Goal: Information Seeking & Learning: Learn about a topic

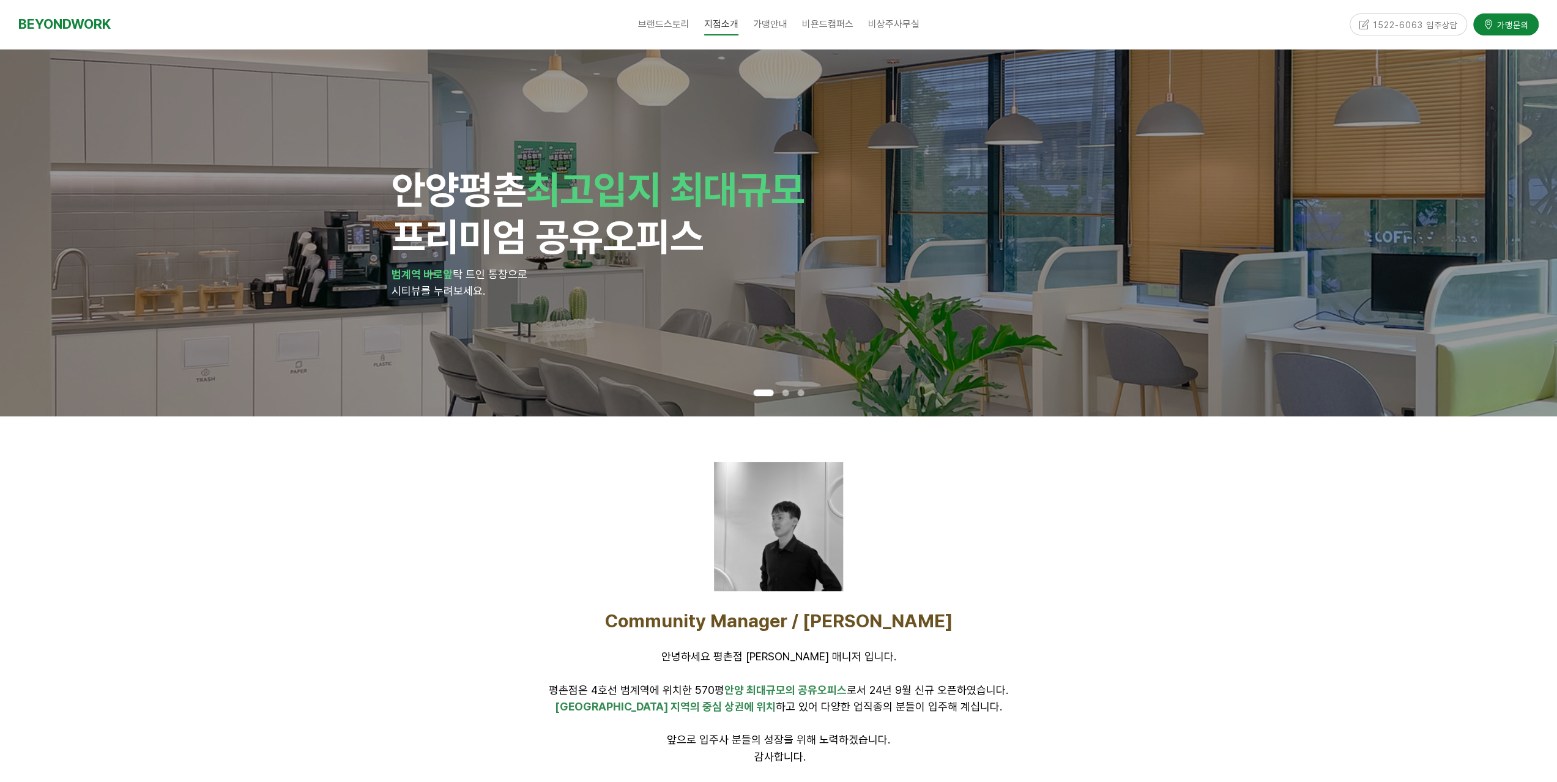
drag, startPoint x: 1072, startPoint y: 584, endPoint x: 1055, endPoint y: 579, distance: 18.0
click at [1072, 584] on div at bounding box center [778, 527] width 765 height 129
click at [887, 24] on span "비상주사무실" at bounding box center [893, 24] width 51 height 12
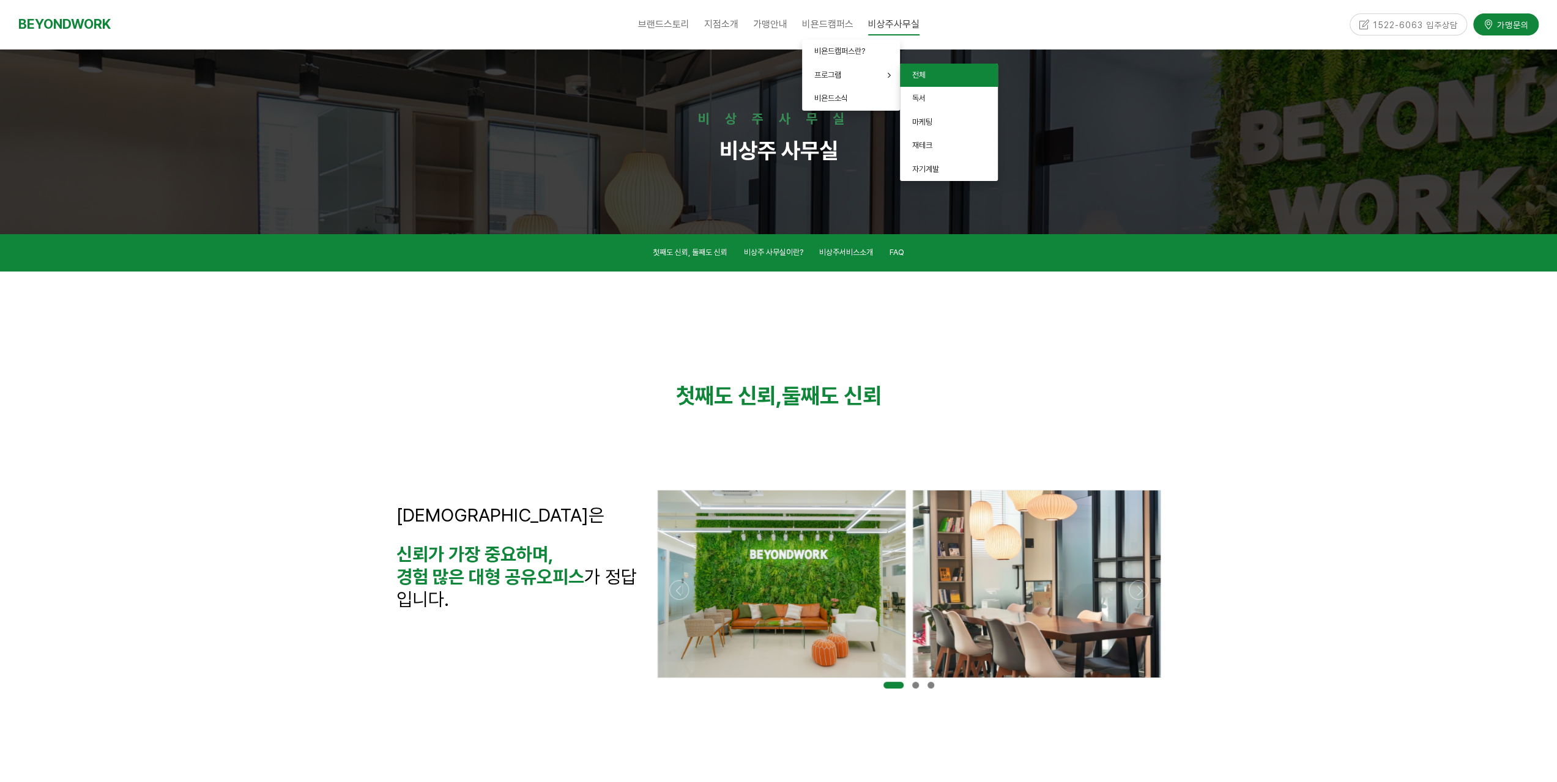
click at [923, 75] on span "전체" at bounding box center [918, 74] width 13 height 9
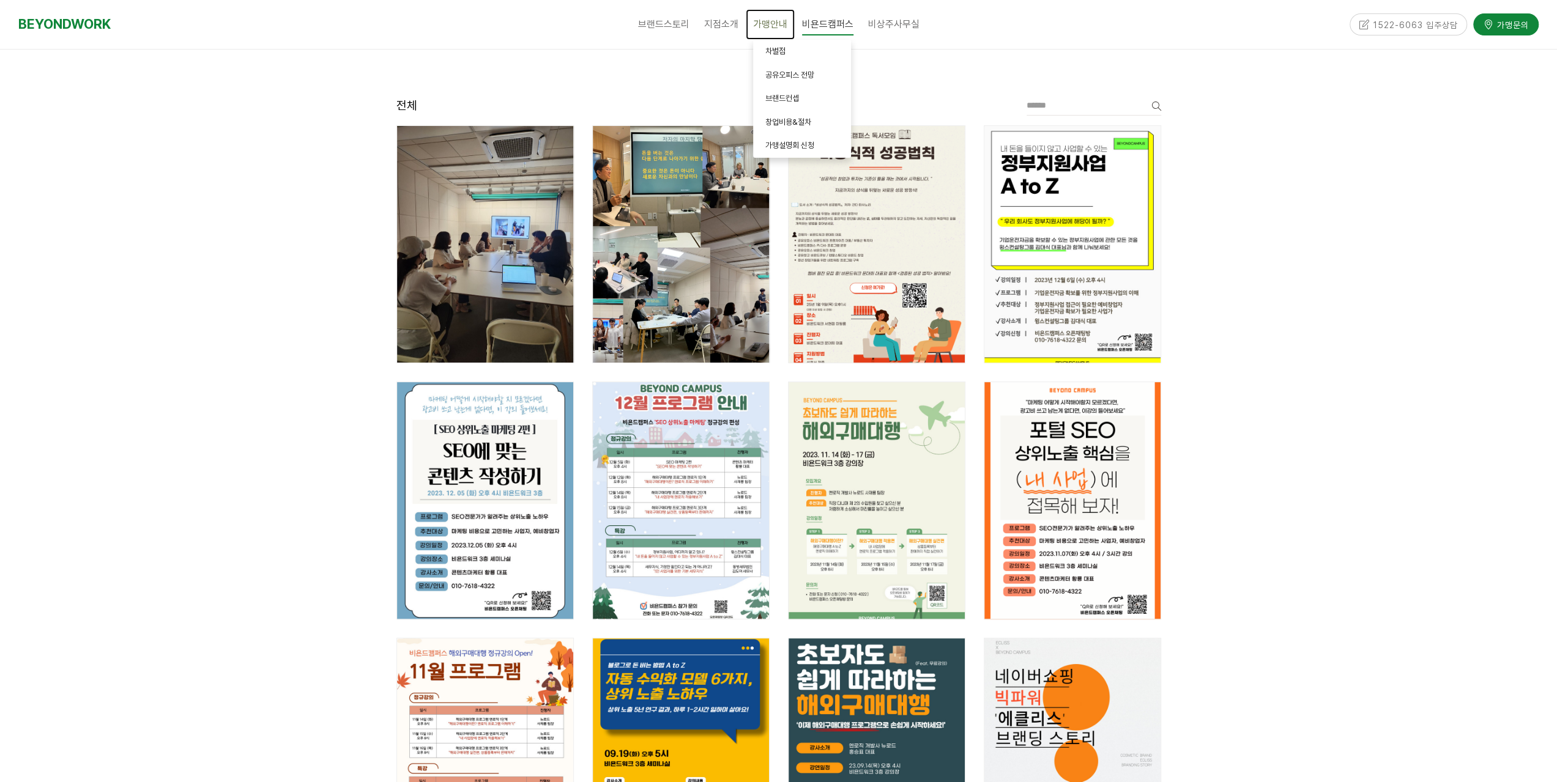
click at [776, 24] on span "가맹안내" at bounding box center [770, 24] width 34 height 12
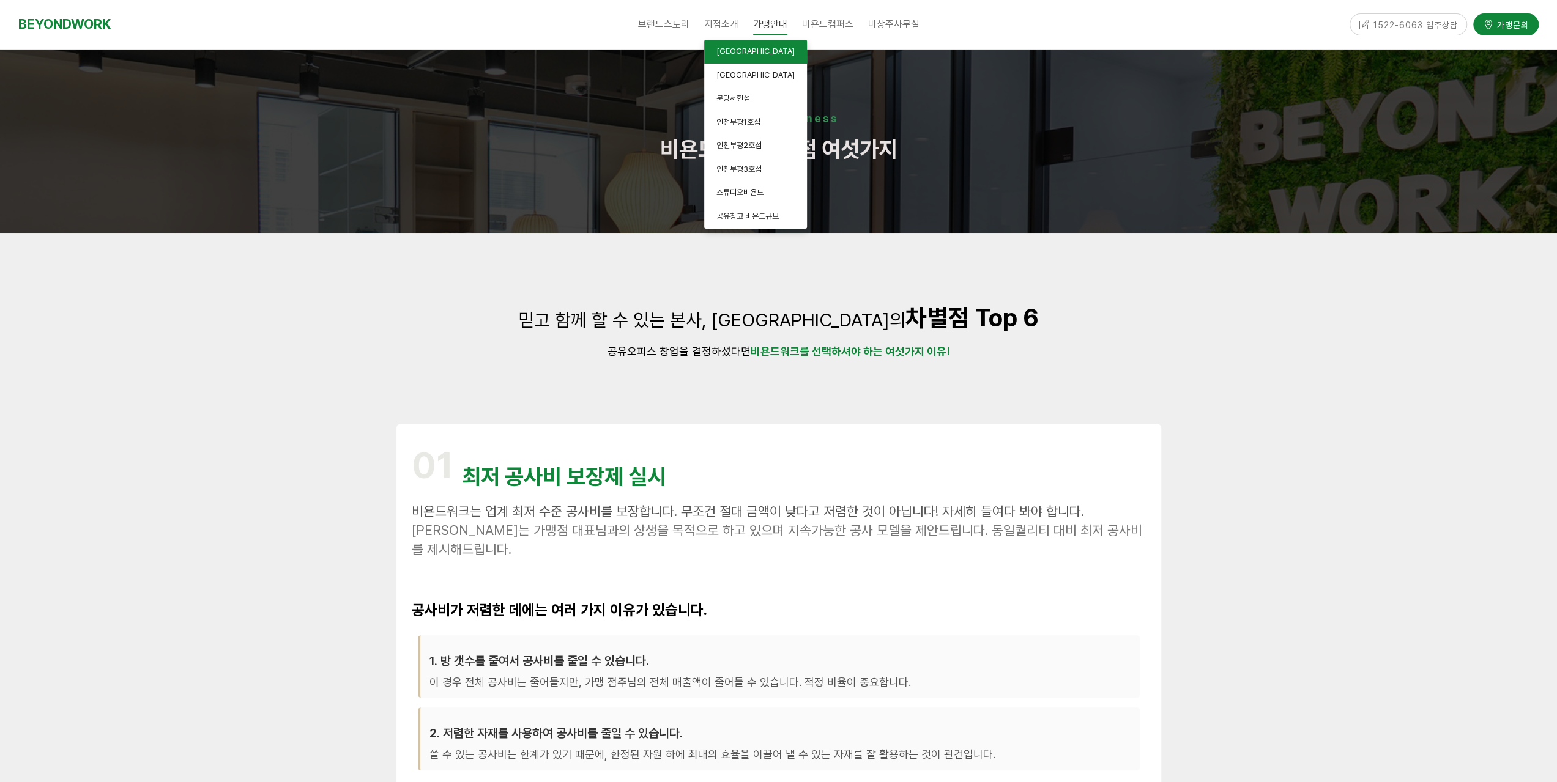
click at [728, 52] on span "[GEOGRAPHIC_DATA]" at bounding box center [755, 50] width 78 height 9
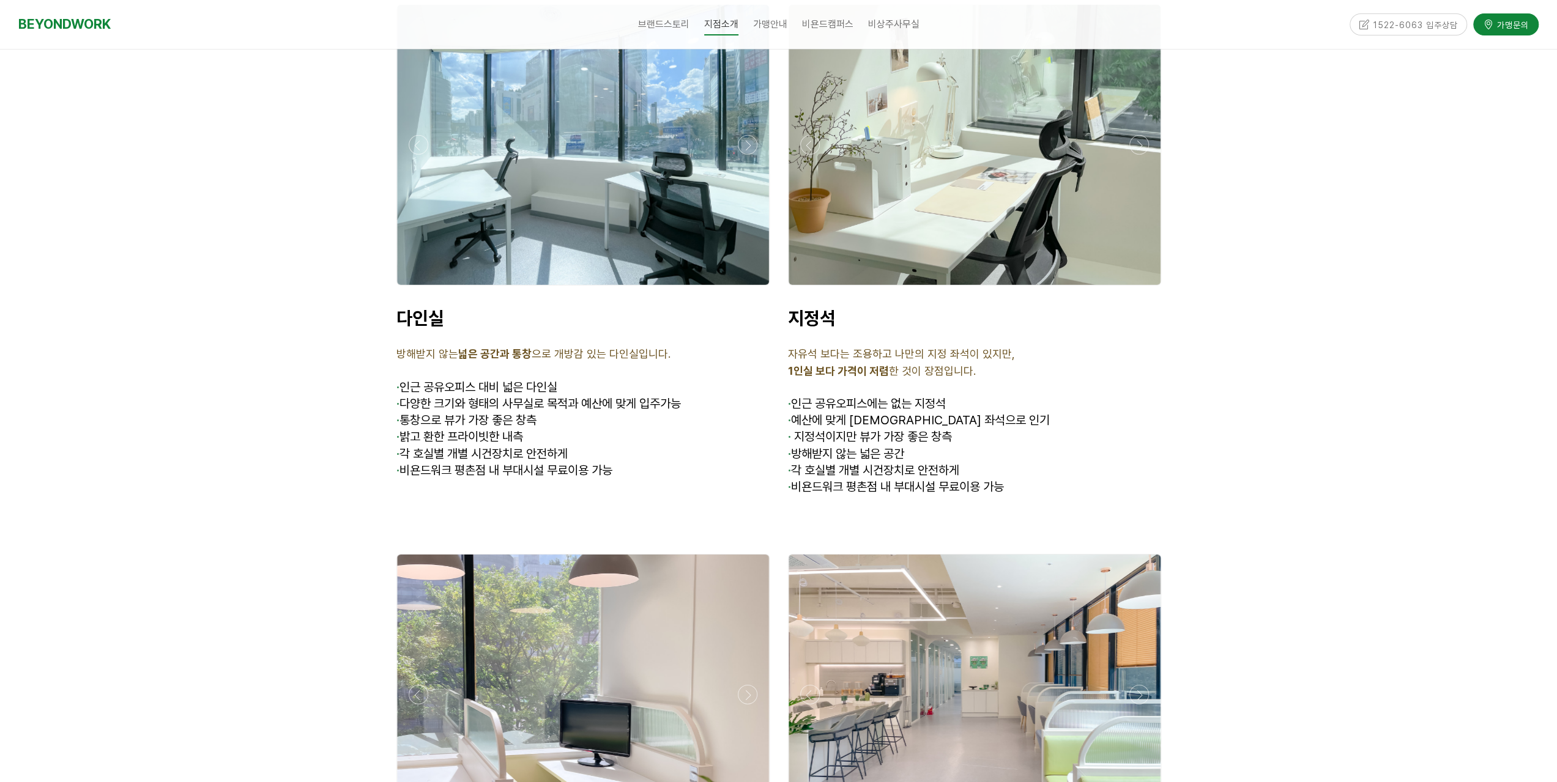
scroll to position [4038, 0]
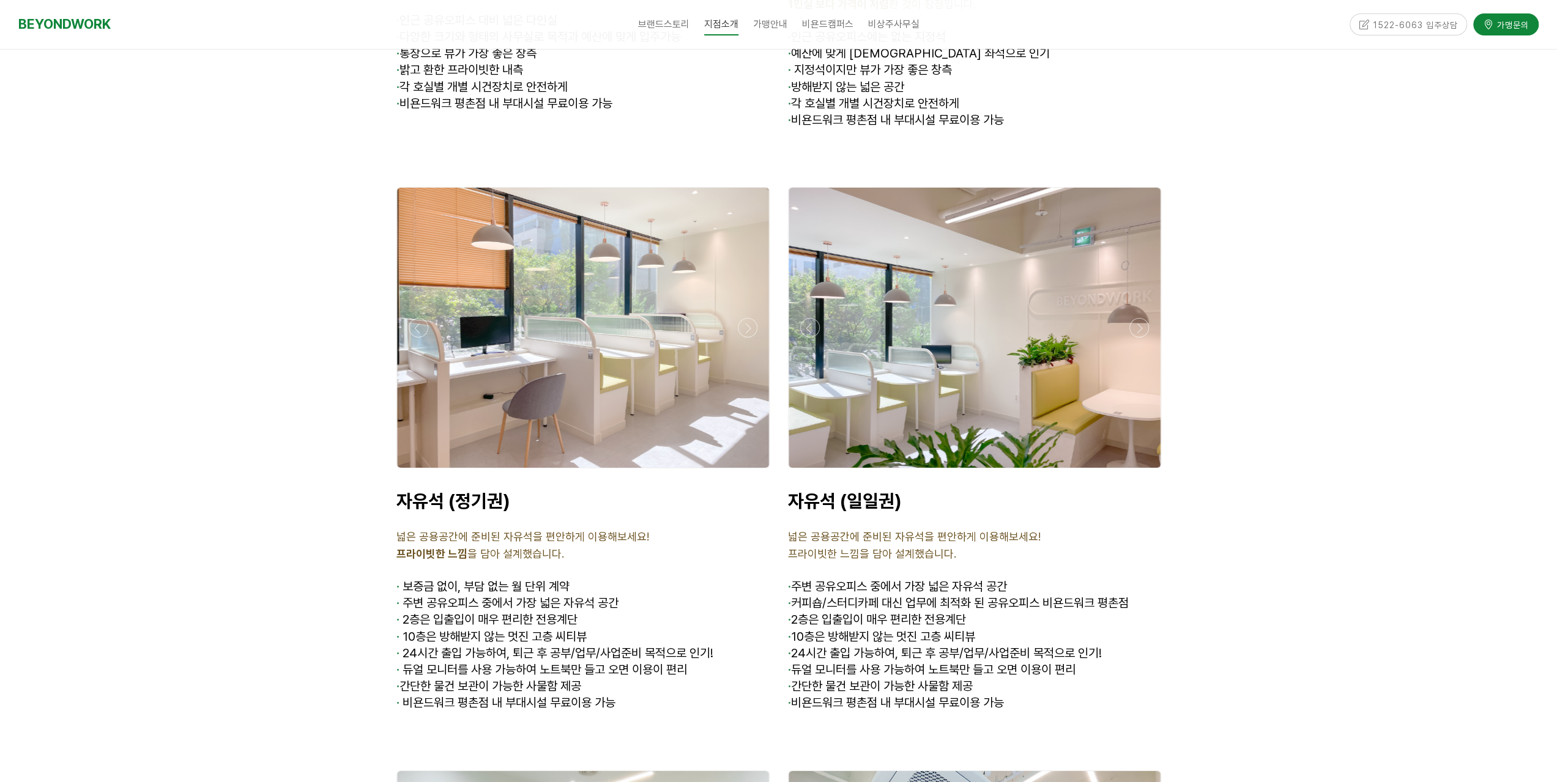
click at [1400, 611] on div at bounding box center [778, 233] width 1557 height 2661
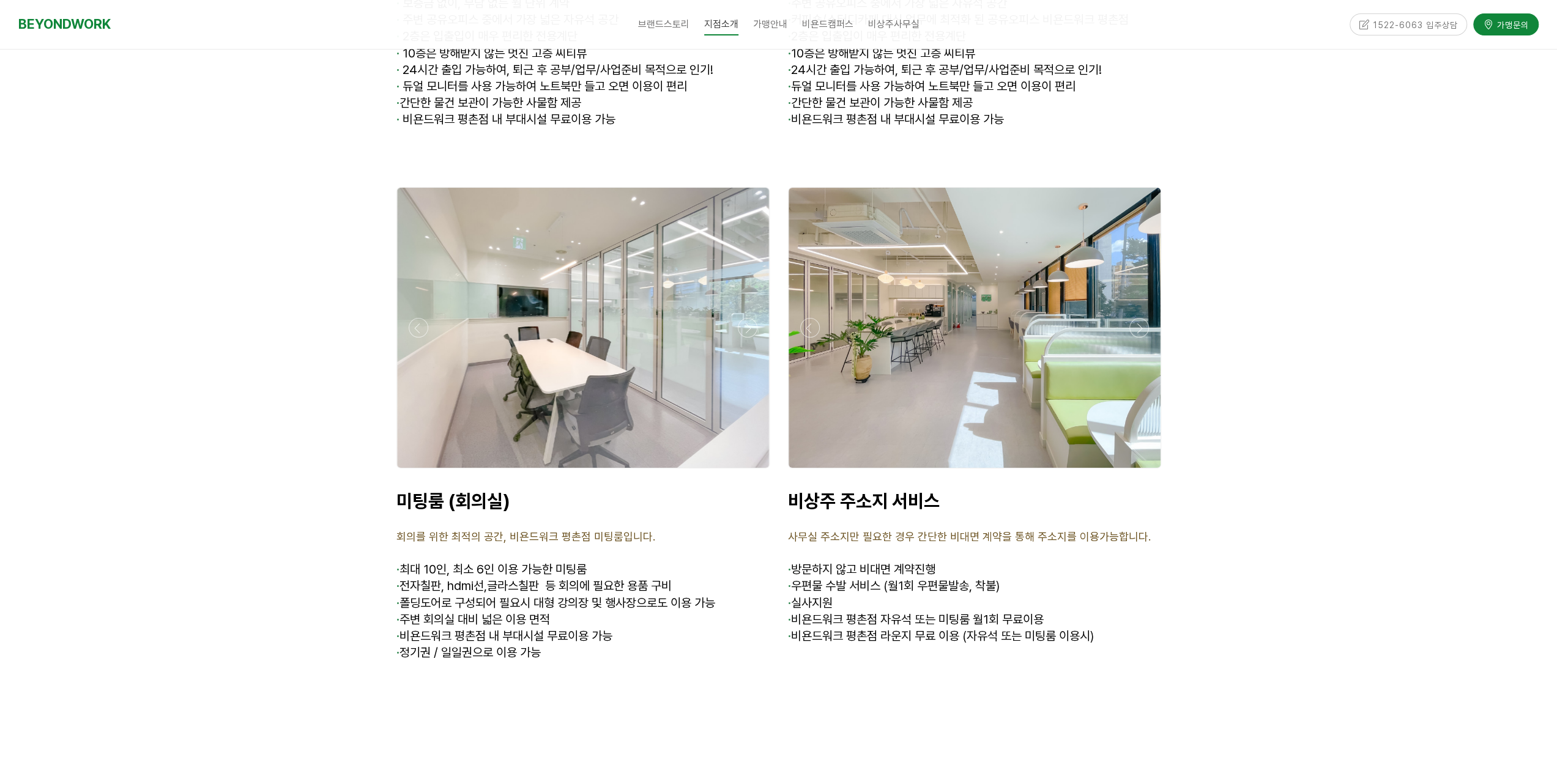
scroll to position [4772, 0]
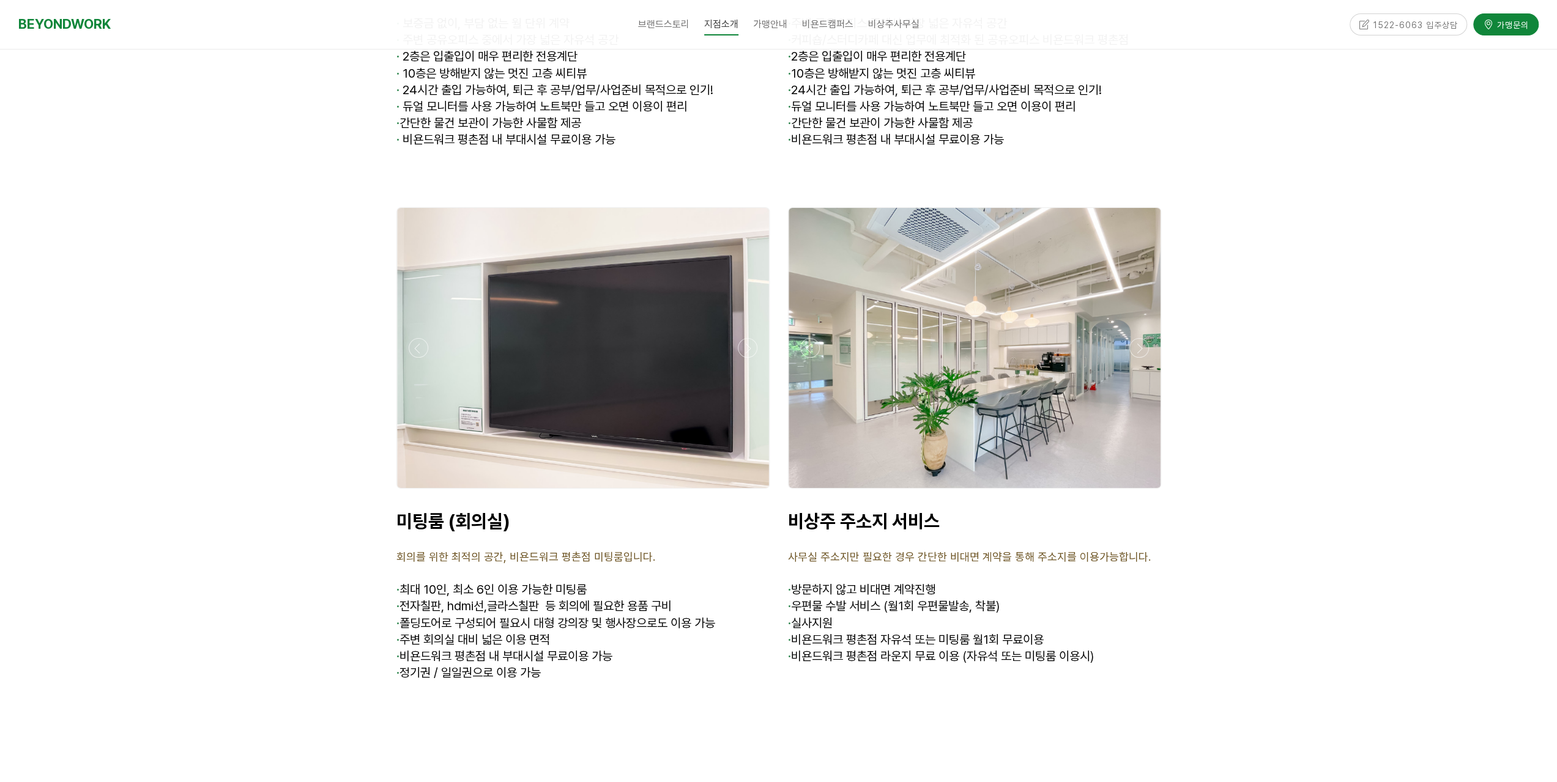
scroll to position [4527, 0]
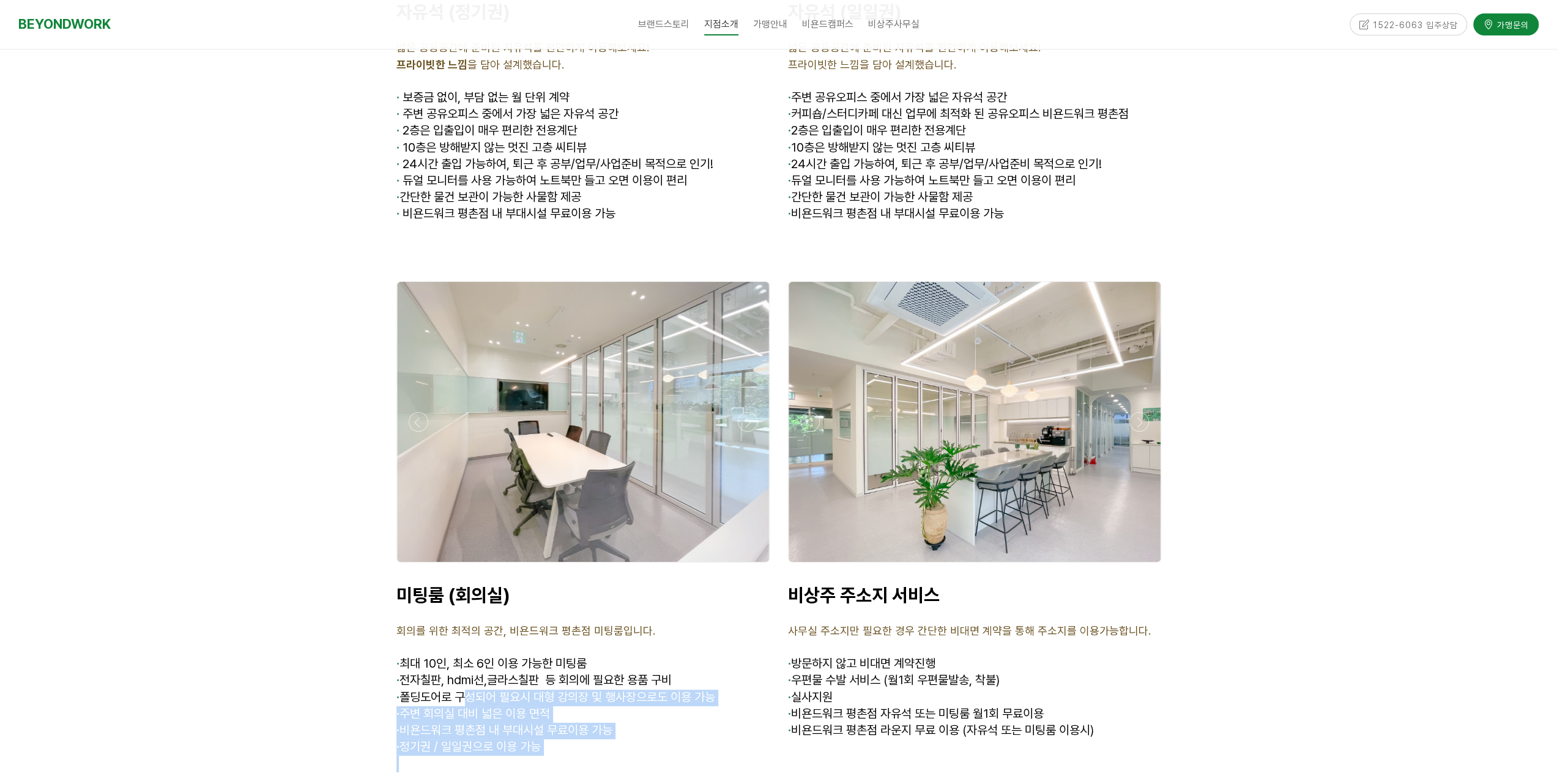
drag, startPoint x: 466, startPoint y: 630, endPoint x: 519, endPoint y: 697, distance: 85.8
click at [519, 697] on div "미팅룸 (회의실) 회의를 위한 최적의 공간, 비욘드워크 평촌점 미팅룸입니다. · 최대 10인, 최소 6인 이용 가능한 미팅룸 · 전자칠판, h…" at bounding box center [582, 678] width 373 height 189
click at [609, 756] on p at bounding box center [582, 764] width 373 height 17
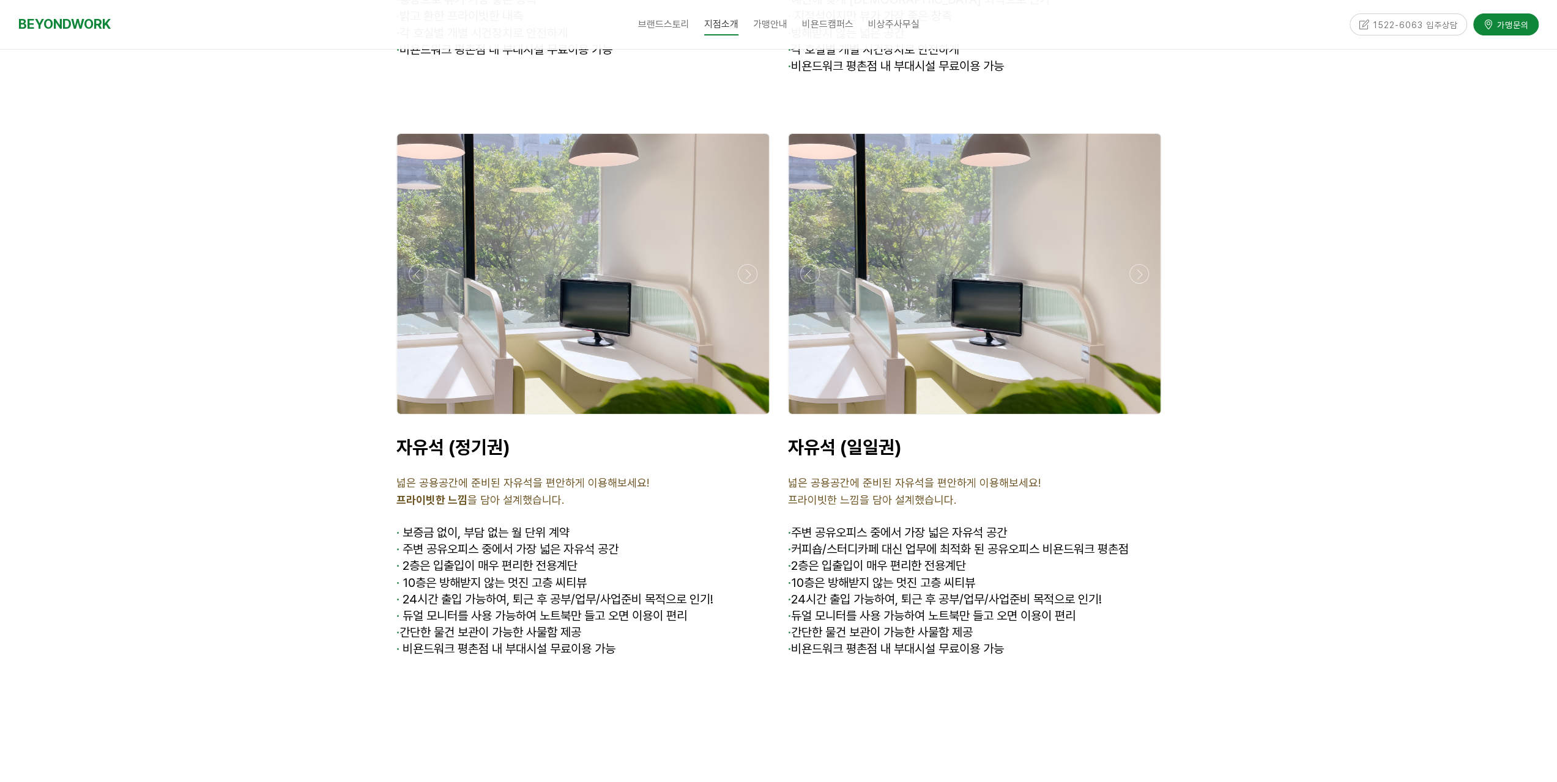
scroll to position [3873, 0]
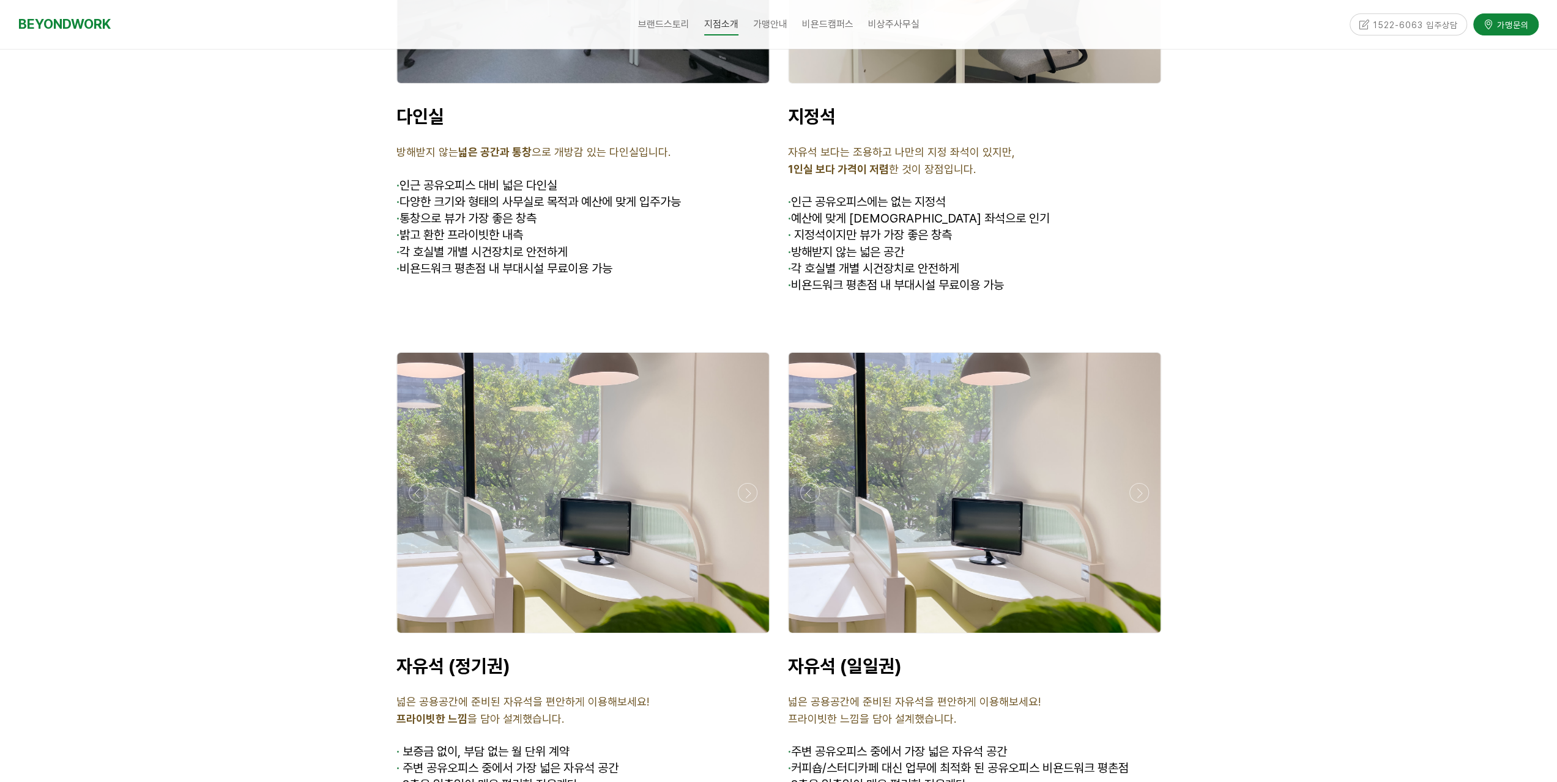
click at [1295, 654] on div at bounding box center [778, 398] width 1557 height 2661
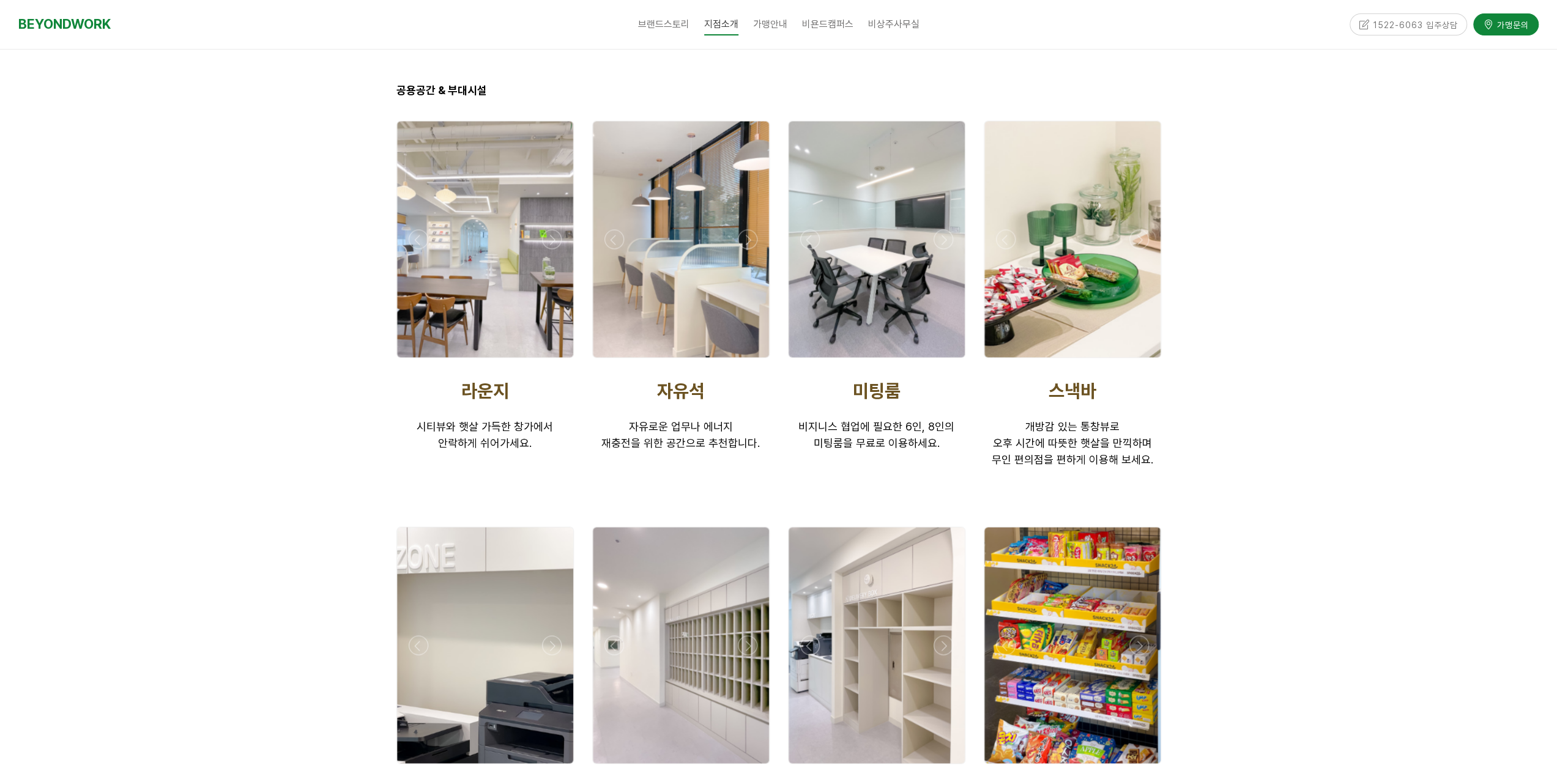
scroll to position [1854, 0]
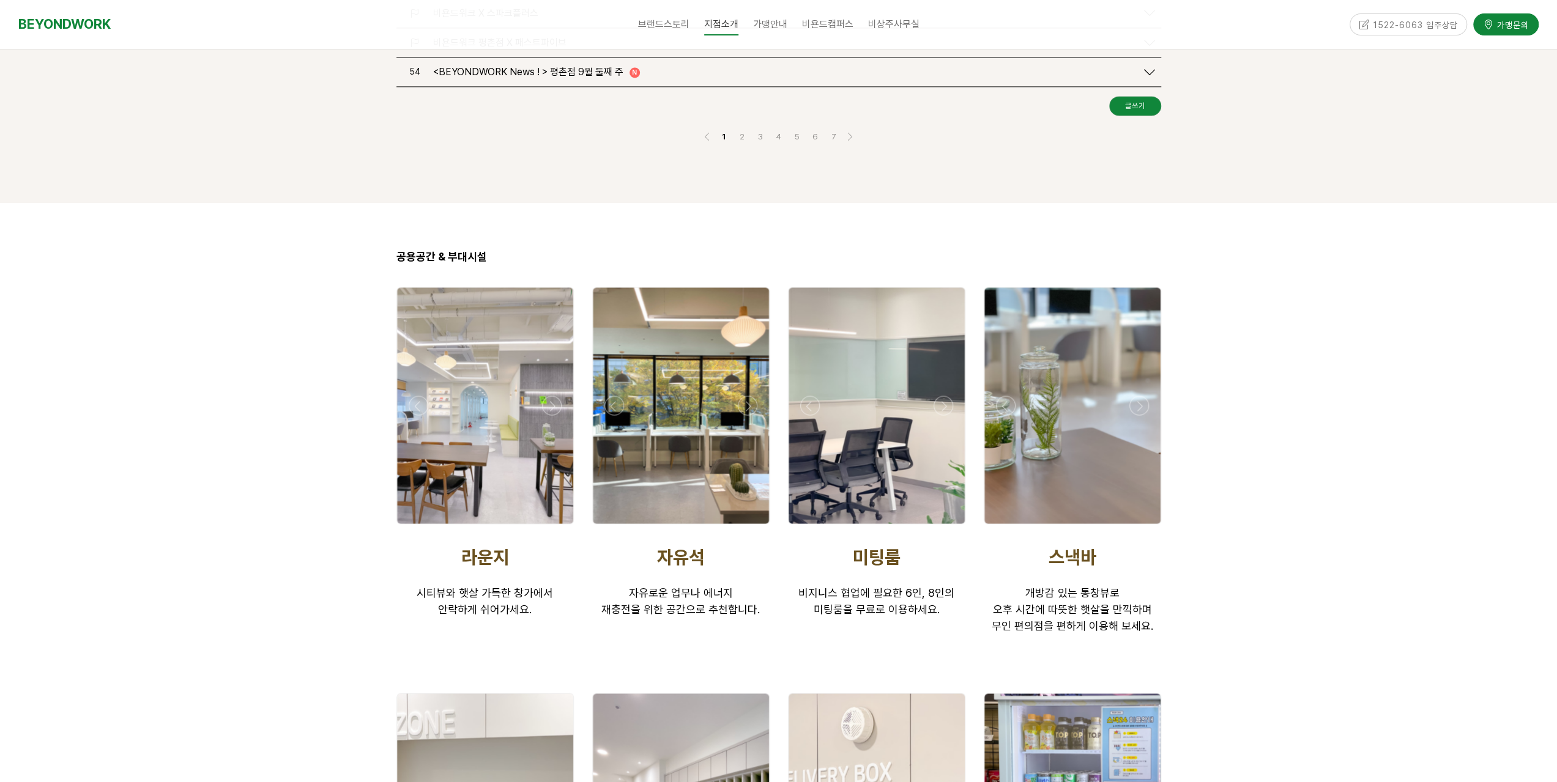
click at [1268, 674] on div at bounding box center [778, 645] width 1557 height 884
